Goal: Information Seeking & Learning: Learn about a topic

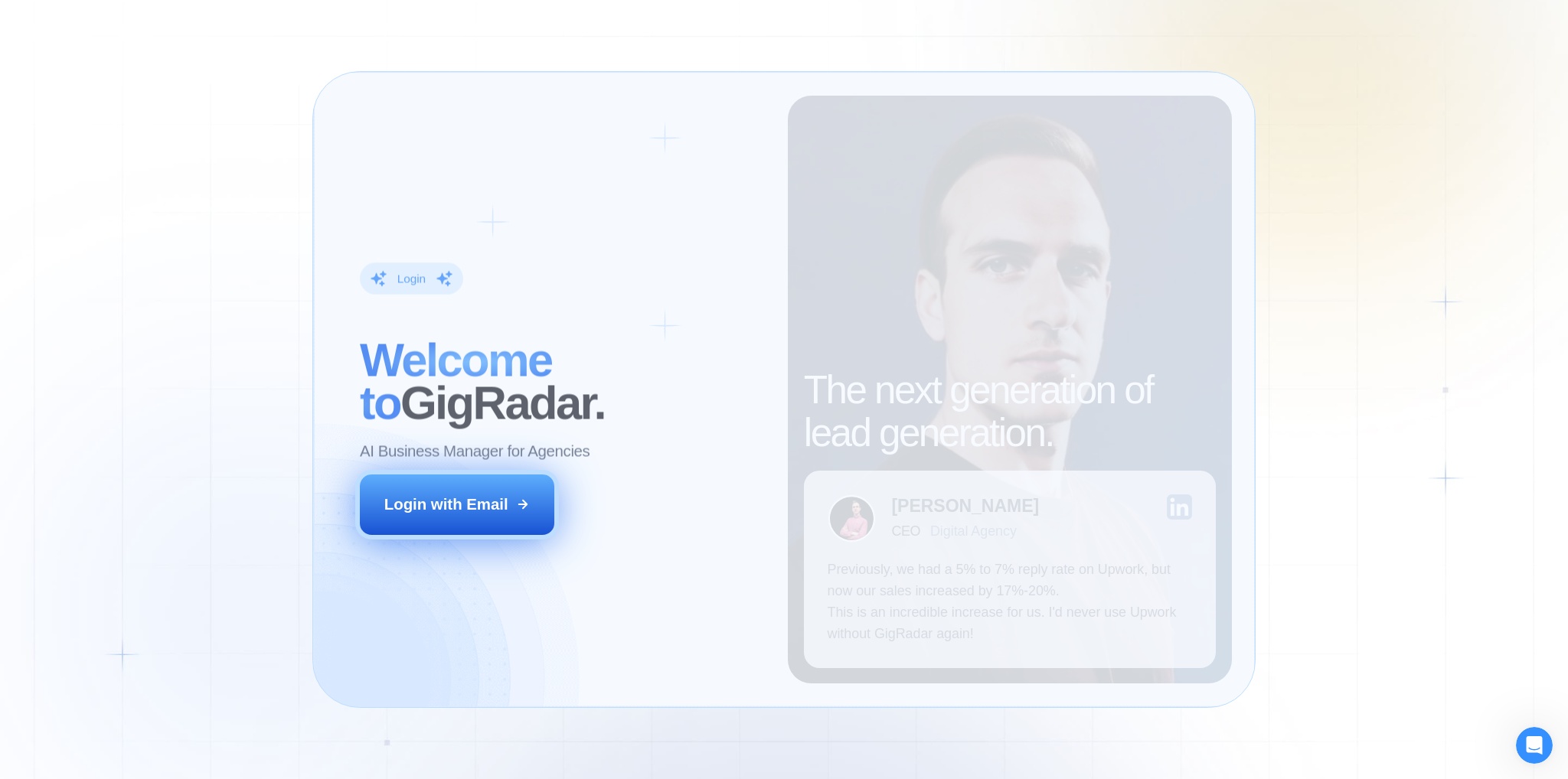
click at [457, 511] on div "Login with Email" at bounding box center [447, 505] width 124 height 21
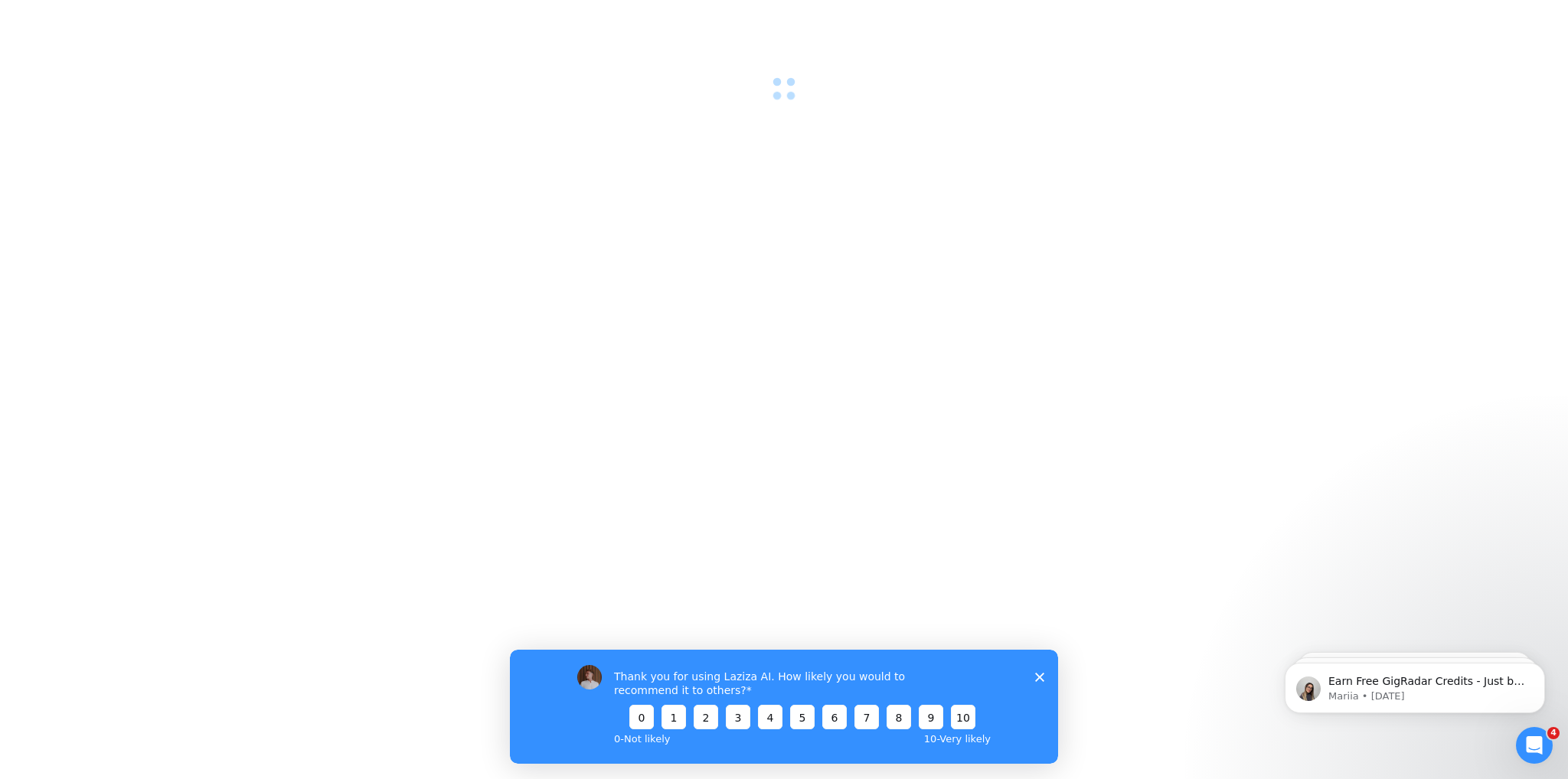
click at [1038, 683] on div "Thank you for using Laziza AI. How likely you would to recommend it to others? …" at bounding box center [783, 706] width 548 height 114
click at [1039, 683] on div "Thank you for using Laziza AI. How likely you would to recommend it to others? …" at bounding box center [783, 706] width 548 height 114
click at [1039, 677] on polygon "Close survey" at bounding box center [1039, 676] width 9 height 9
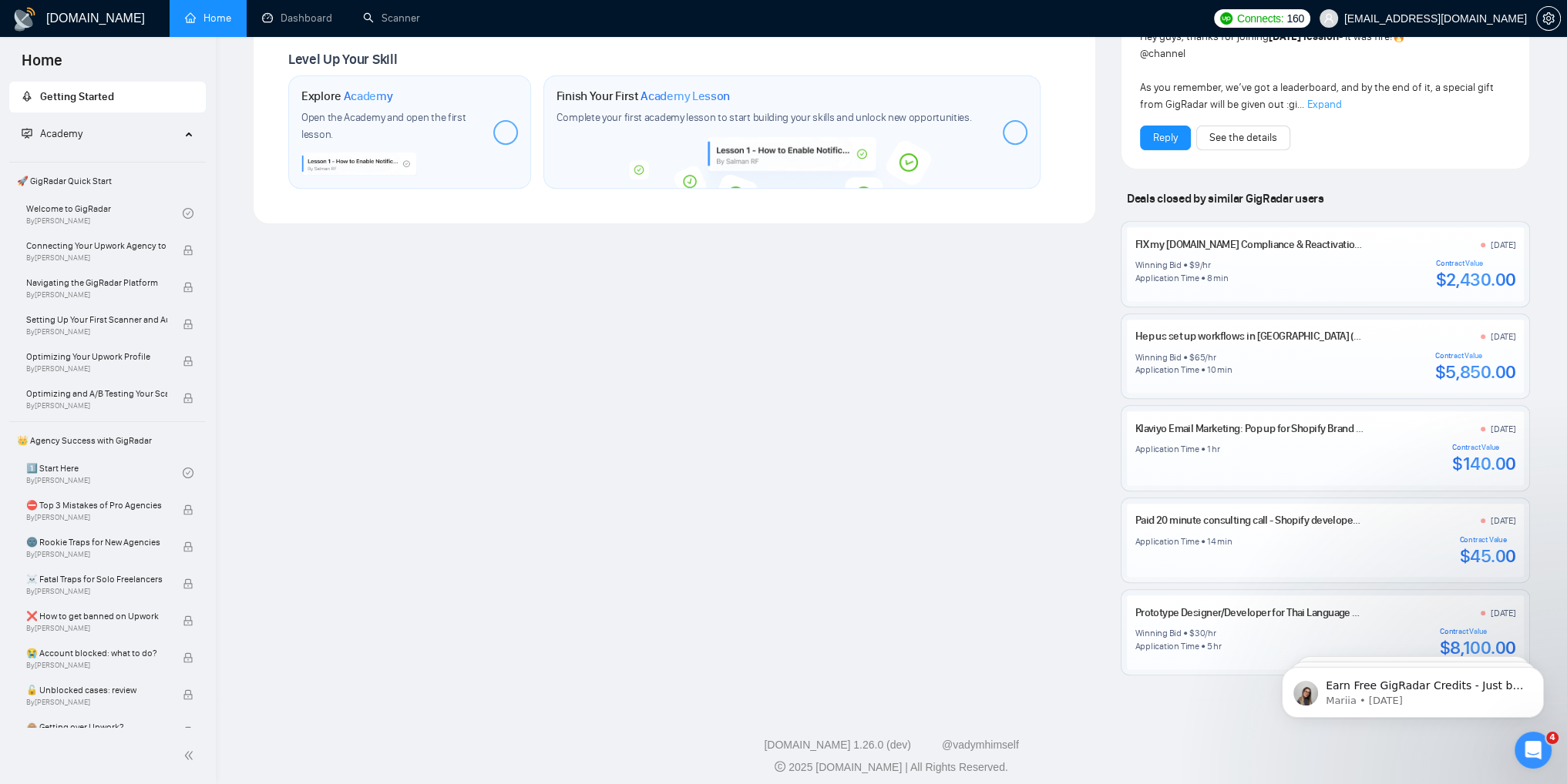
click at [99, 136] on span "Academy" at bounding box center [100, 133] width 159 height 30
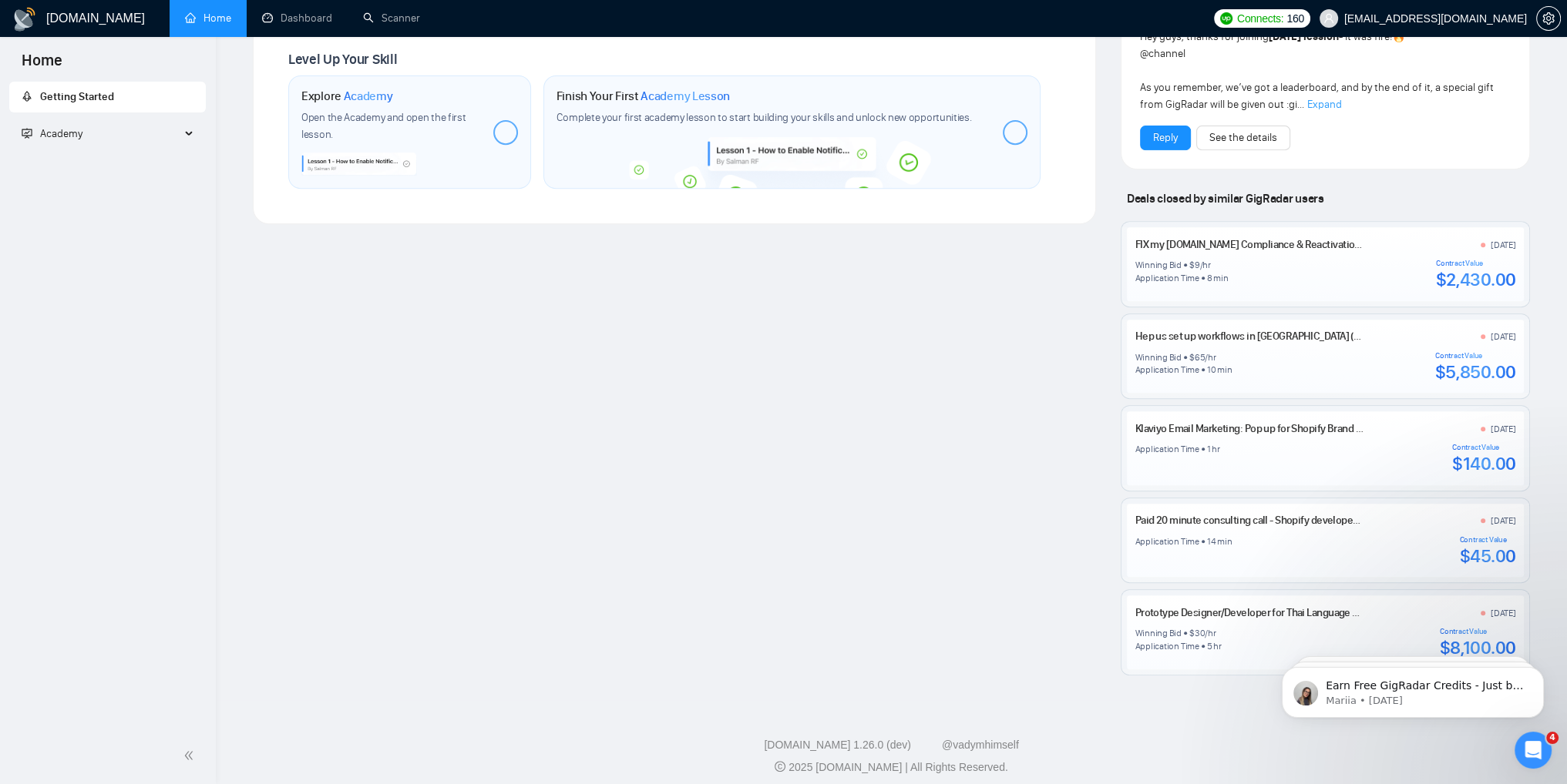
click at [112, 95] on span "Getting Started" at bounding box center [77, 97] width 74 height 13
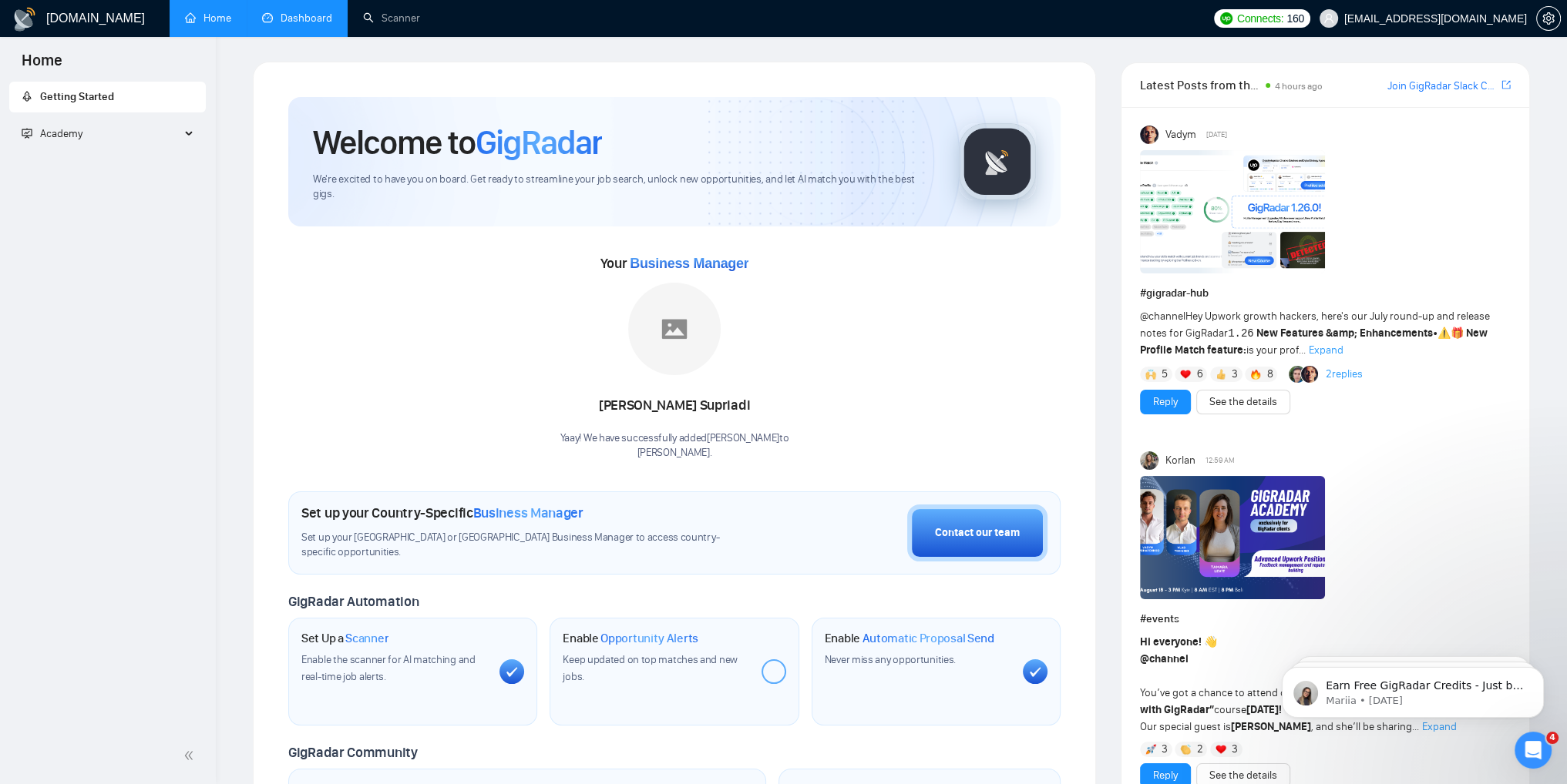
click at [305, 20] on link "Dashboard" at bounding box center [297, 18] width 70 height 13
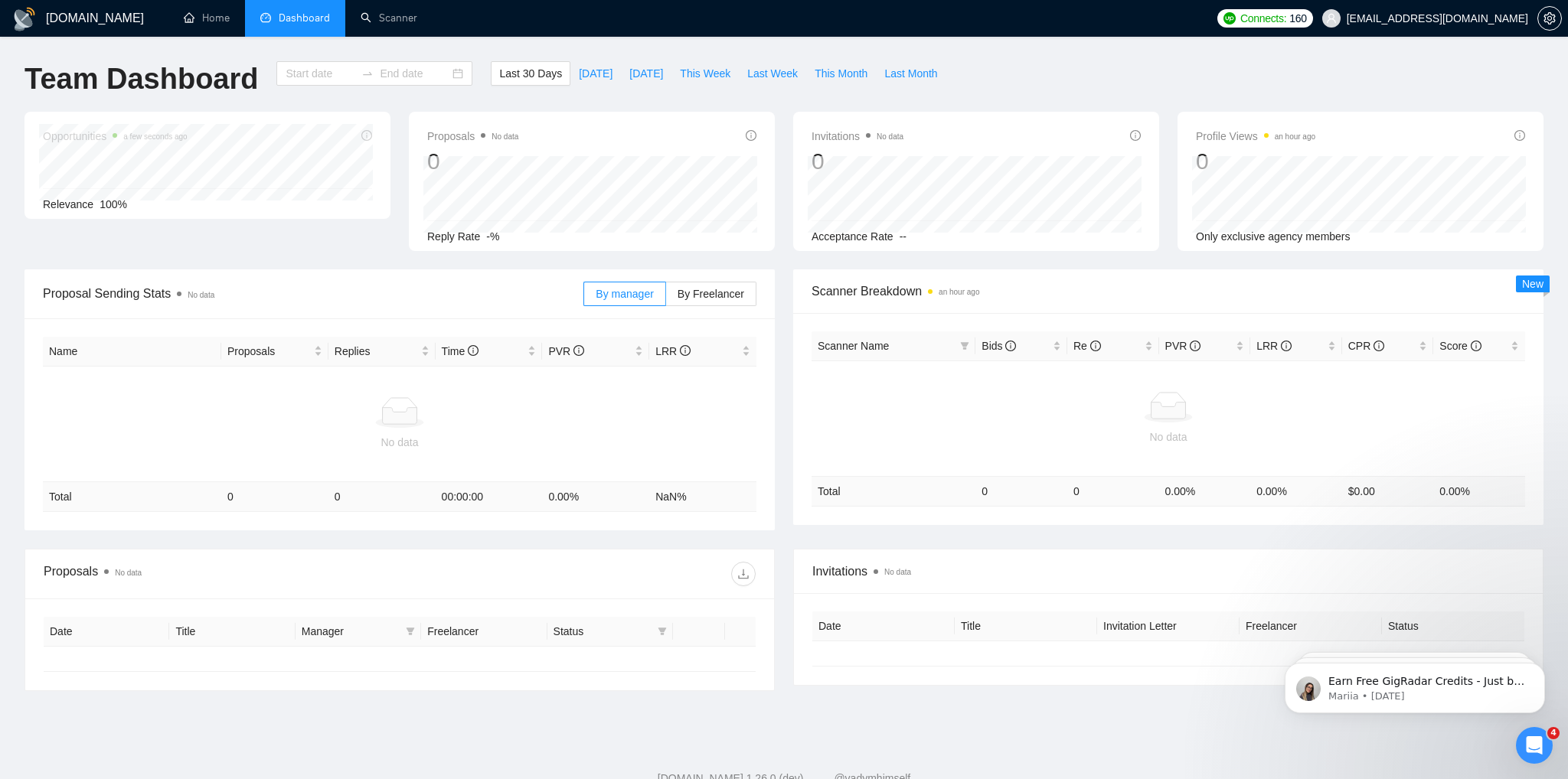
type input "2025-07-19"
type input "2025-08-18"
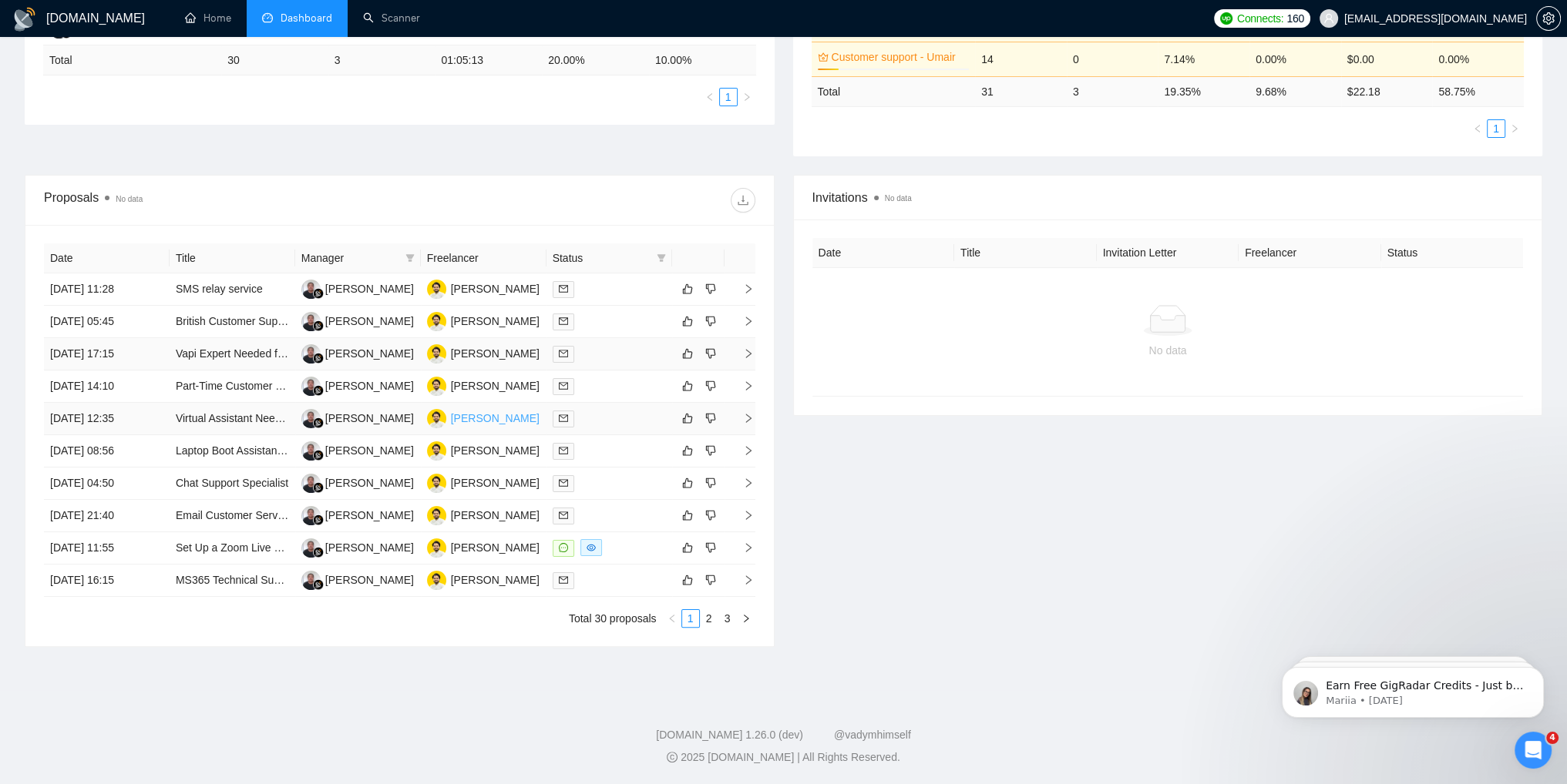
scroll to position [359, 0]
click at [222, 546] on link "Set Up a Zoom Live Event" at bounding box center [238, 547] width 126 height 12
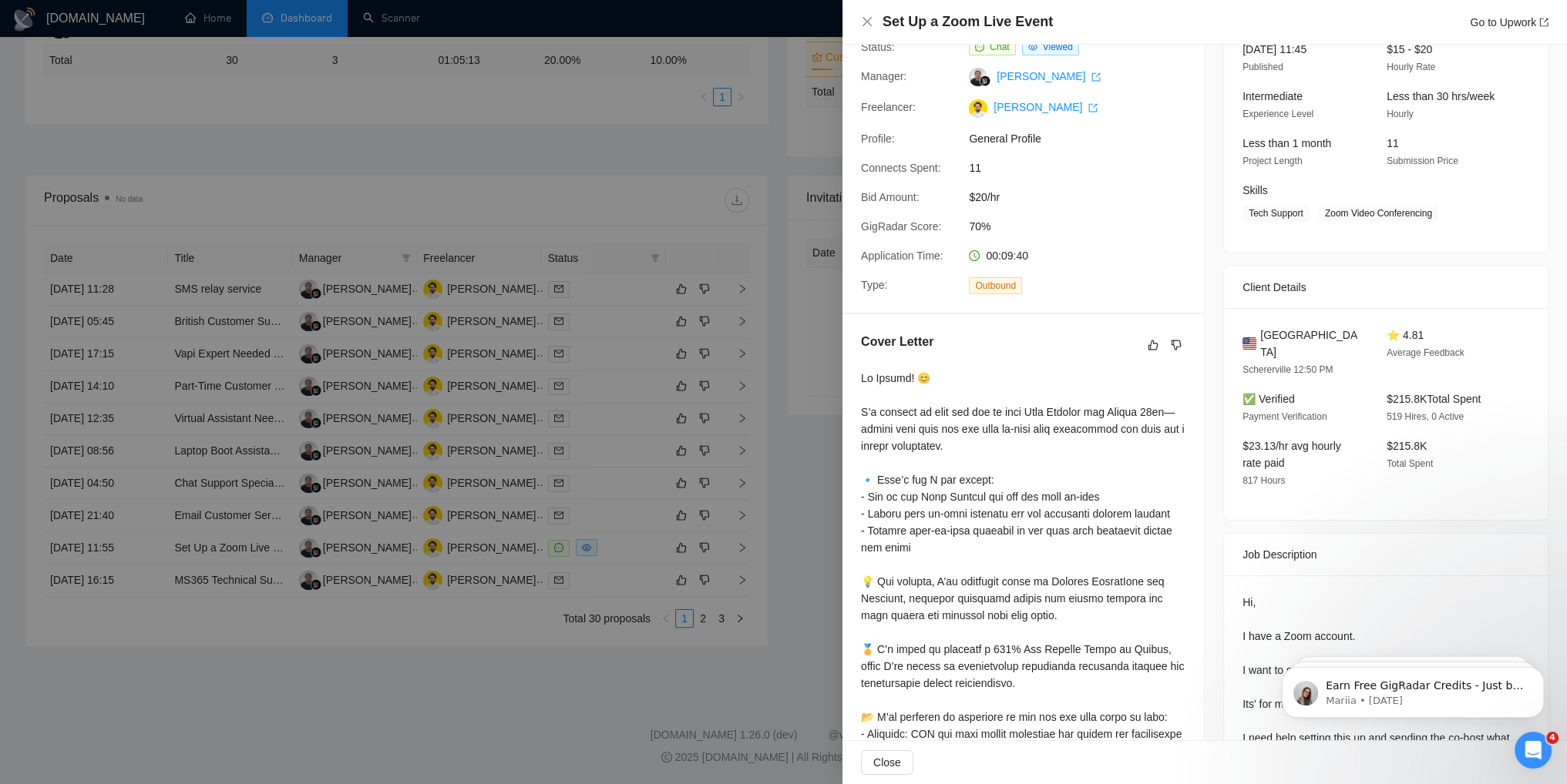
scroll to position [0, 0]
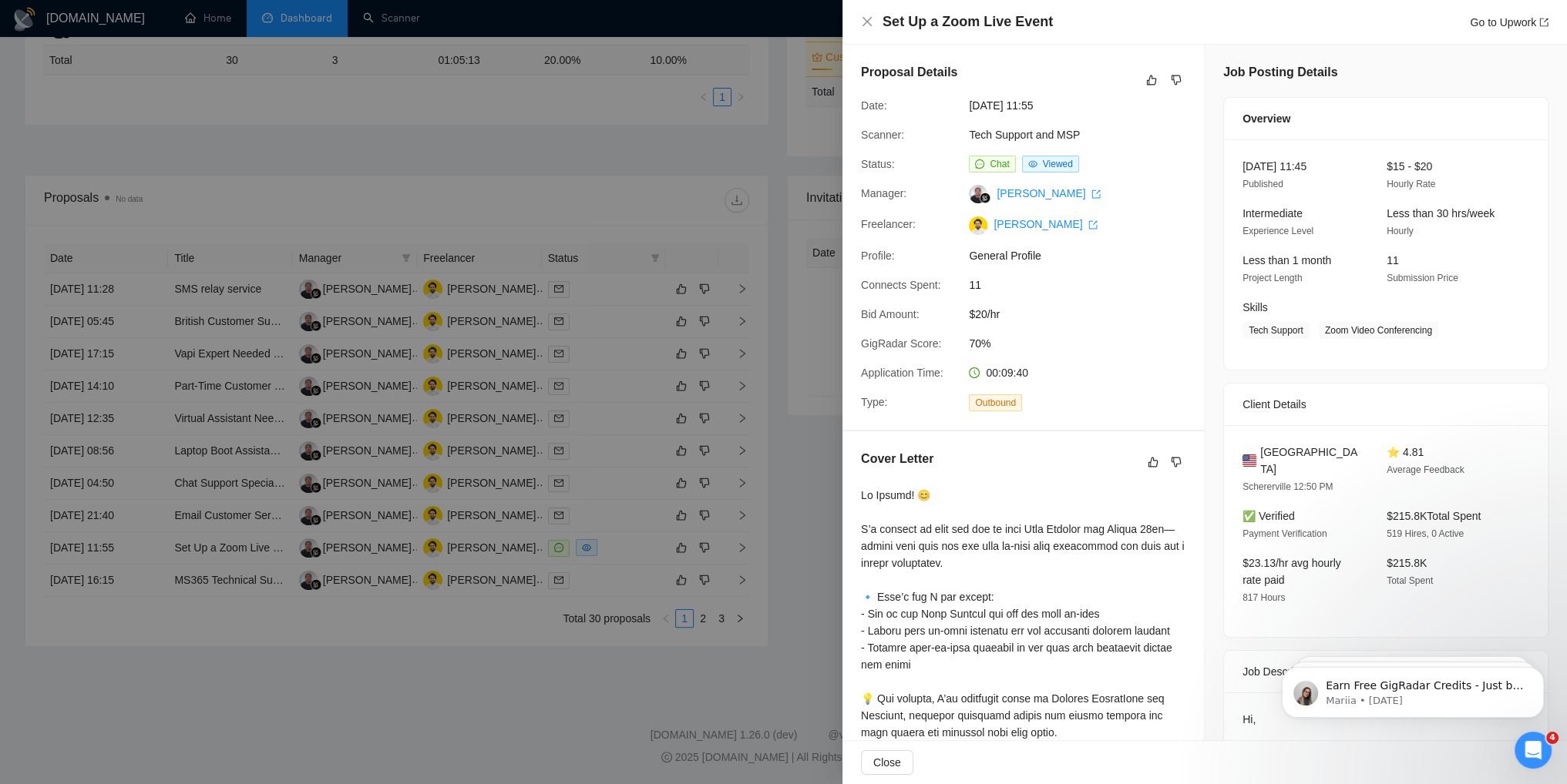
click at [641, 175] on div at bounding box center [784, 392] width 1567 height 784
